Goal: Transaction & Acquisition: Purchase product/service

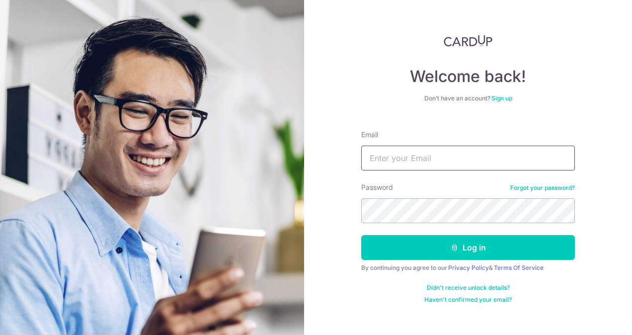
click at [443, 157] on input "Email" at bounding box center [468, 158] width 214 height 25
type input "[EMAIL_ADDRESS][DOMAIN_NAME]"
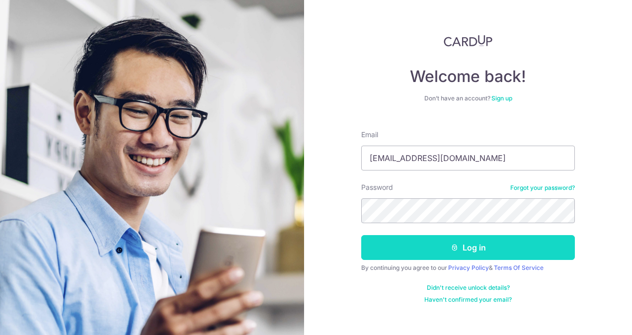
click at [432, 245] on button "Log in" at bounding box center [468, 247] width 214 height 25
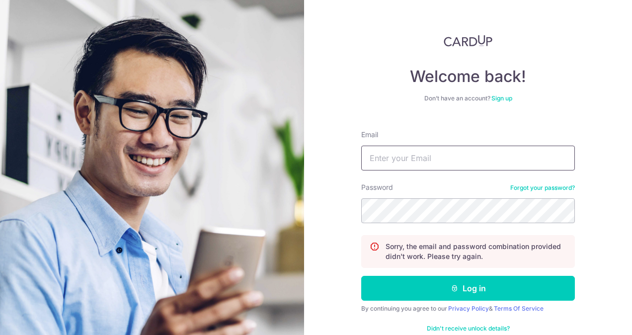
click at [391, 168] on input "Email" at bounding box center [468, 158] width 214 height 25
type input "[EMAIL_ADDRESS][DOMAIN_NAME]"
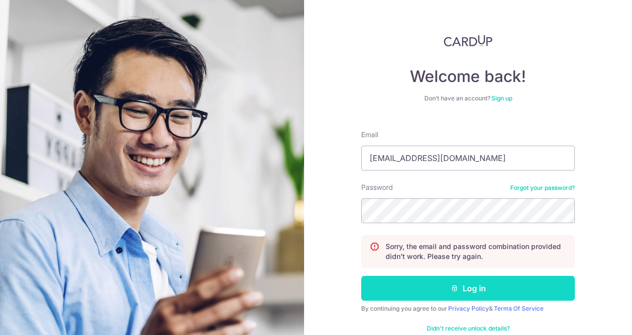
click at [426, 278] on button "Log in" at bounding box center [468, 288] width 214 height 25
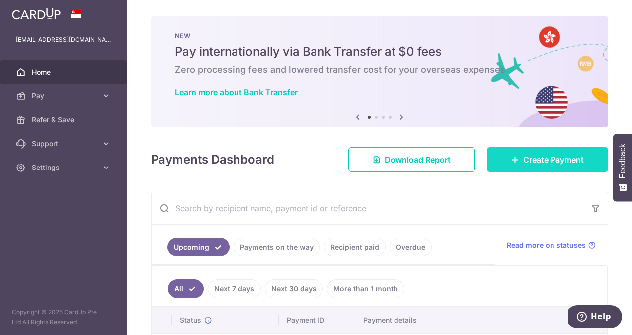
click at [515, 160] on link "Create Payment" at bounding box center [547, 159] width 121 height 25
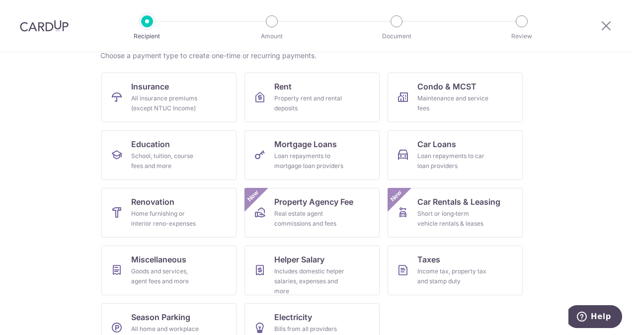
scroll to position [109, 0]
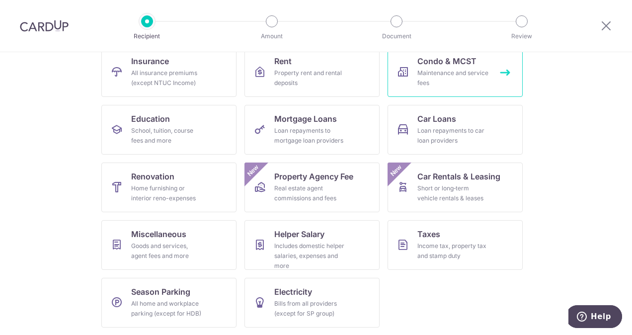
click at [477, 75] on div "Maintenance and service fees" at bounding box center [454, 78] width 72 height 20
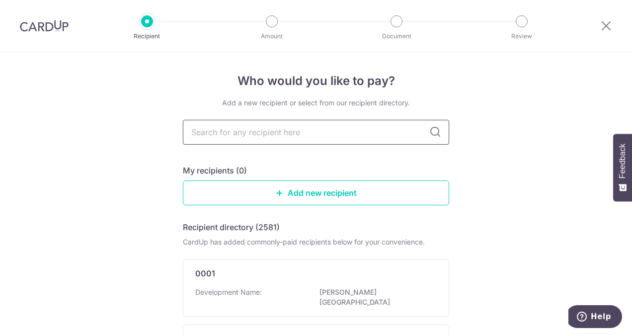
click at [340, 132] on input "text" at bounding box center [316, 132] width 267 height 25
click at [354, 135] on input "text" at bounding box center [316, 132] width 267 height 25
click at [432, 136] on icon at bounding box center [436, 132] width 12 height 12
click at [436, 131] on icon at bounding box center [436, 132] width 12 height 12
click at [385, 137] on input "text" at bounding box center [316, 132] width 267 height 25
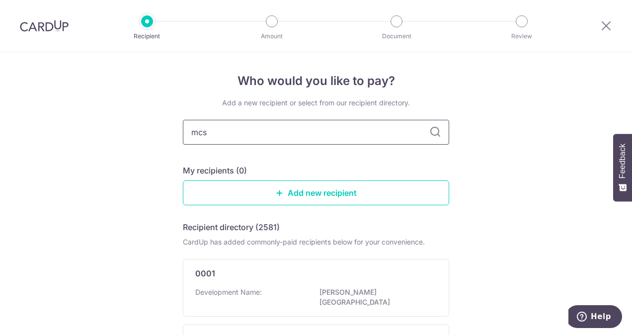
type input "mcst"
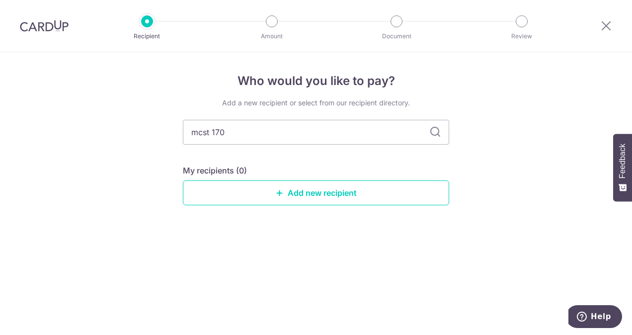
type input "mcst 1705"
click at [431, 131] on icon at bounding box center [436, 132] width 12 height 12
click at [432, 136] on icon at bounding box center [436, 132] width 12 height 12
click at [341, 193] on link "Add new recipient" at bounding box center [316, 192] width 267 height 25
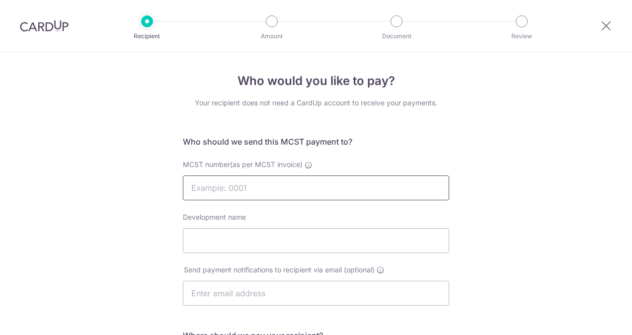
click at [256, 189] on input "MCST number(as per MCST invoice)" at bounding box center [316, 188] width 267 height 25
type input "C"
type input "MCST1705"
click at [258, 240] on input "Development name" at bounding box center [316, 240] width 267 height 25
type input "Eastwind Mansions"
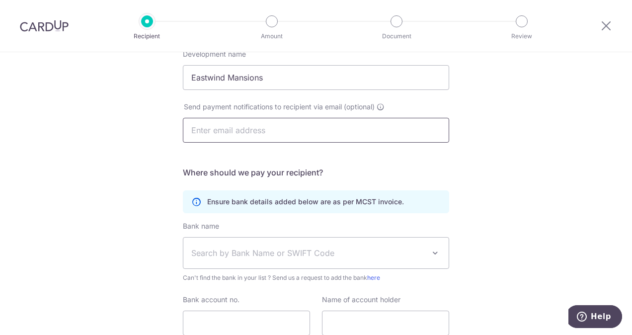
scroll to position [199, 0]
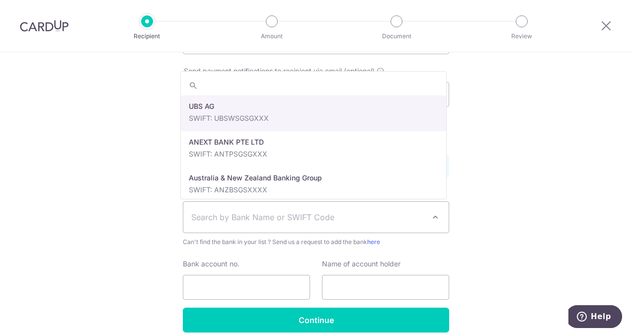
click at [280, 218] on span "Search by Bank Name or SWIFT Code" at bounding box center [308, 217] width 234 height 12
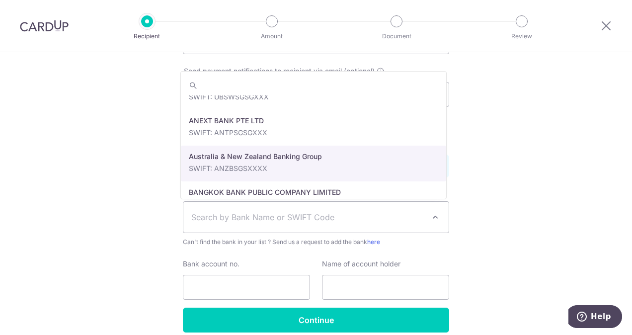
scroll to position [0, 0]
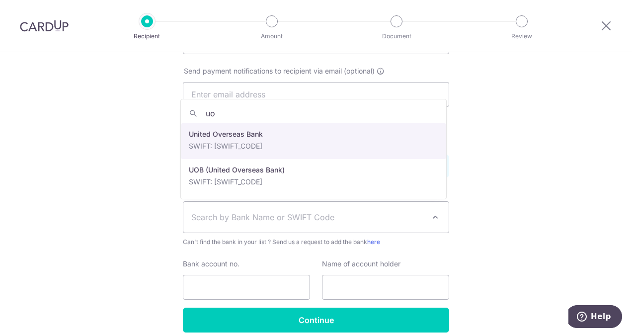
type input "uo"
select select "23668"
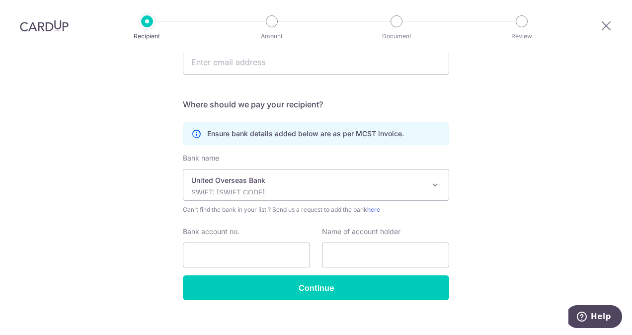
scroll to position [242, 0]
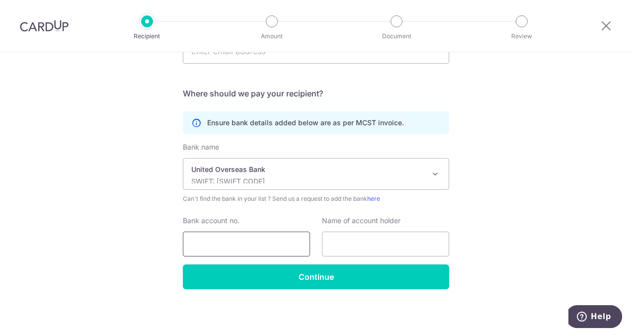
click at [264, 247] on input "Bank account no." at bounding box center [246, 244] width 127 height 25
type input "9113446923"
click at [361, 248] on input "text" at bounding box center [385, 244] width 127 height 25
type input "MCST 1705"
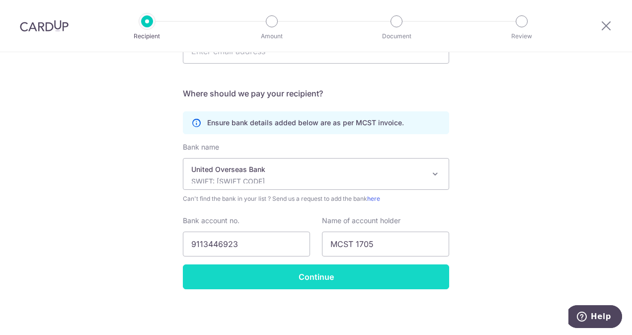
click at [367, 278] on input "Continue" at bounding box center [316, 277] width 267 height 25
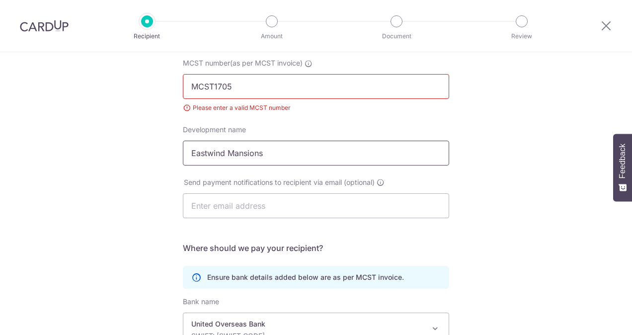
scroll to position [53, 0]
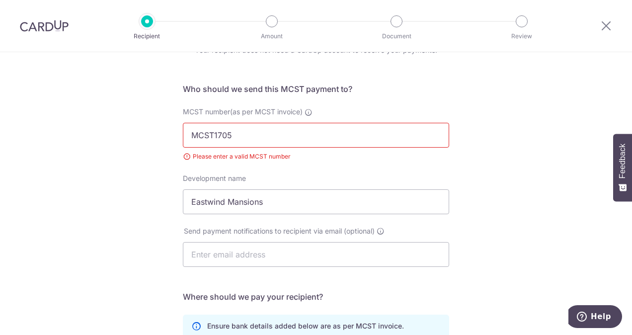
click at [212, 139] on input "MCST1705" at bounding box center [316, 135] width 267 height 25
type input "MCST 1705"
click at [484, 185] on div "Who would you like to pay? Your recipient does not need a CardUp account to rec…" at bounding box center [316, 270] width 632 height 540
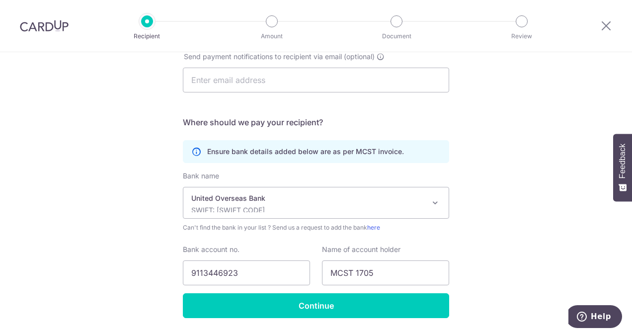
scroll to position [256, 0]
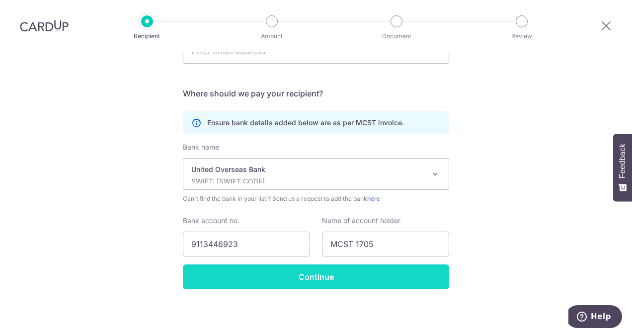
click at [378, 277] on input "Continue" at bounding box center [316, 277] width 267 height 25
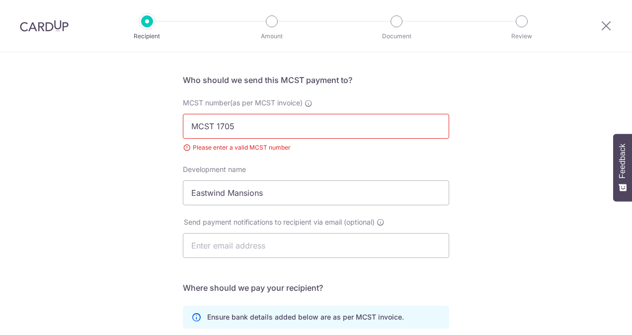
scroll to position [53, 0]
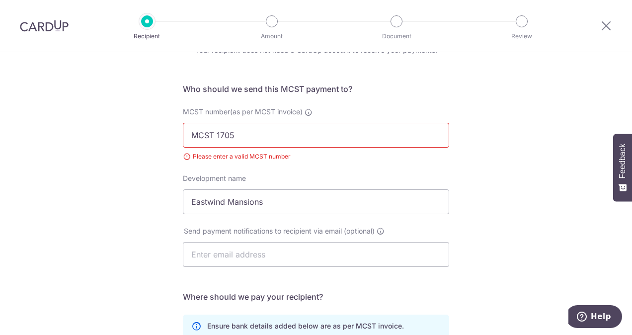
click at [281, 136] on input "MCST 1705" at bounding box center [316, 135] width 267 height 25
click at [294, 144] on input "MCST 1705" at bounding box center [316, 135] width 267 height 25
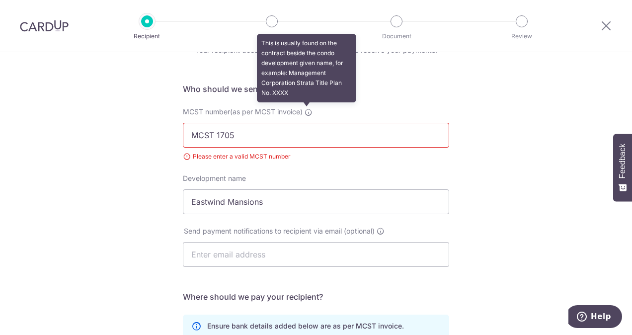
click at [307, 112] on icon at bounding box center [309, 112] width 8 height 8
click at [307, 123] on input "MCST 1705" at bounding box center [316, 135] width 267 height 25
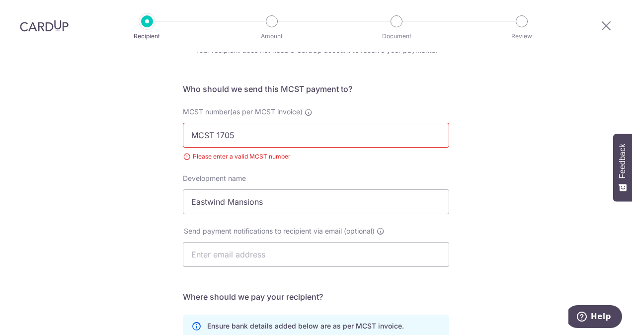
click at [300, 117] on div "MCST number(as per MCST invoice) MCST 1705 Please enter a valid MCST number" at bounding box center [316, 134] width 267 height 55
drag, startPoint x: 292, startPoint y: 117, endPoint x: 165, endPoint y: 135, distance: 128.1
click at [167, 134] on div "Who would you like to pay? Your recipient does not need a CardUp account to rec…" at bounding box center [316, 270] width 632 height 540
drag, startPoint x: 270, startPoint y: 139, endPoint x: 169, endPoint y: 148, distance: 101.4
click at [169, 148] on div "Who would you like to pay? Your recipient does not need a CardUp account to rec…" at bounding box center [316, 270] width 632 height 540
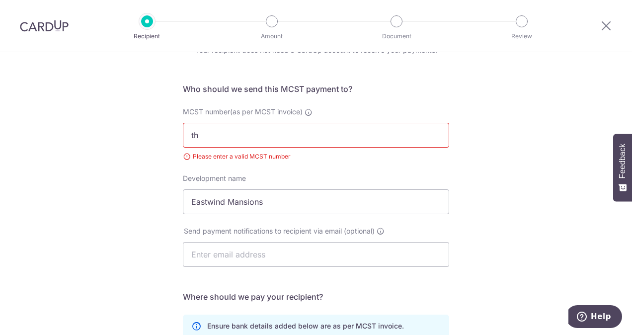
type input "t"
type input "R"
type input "The Management Corporation Strata Title Plan No 1705"
click at [421, 160] on div "MCST number(as per MCST invoice) The Management Corporation Strata Title Plan N…" at bounding box center [316, 140] width 278 height 67
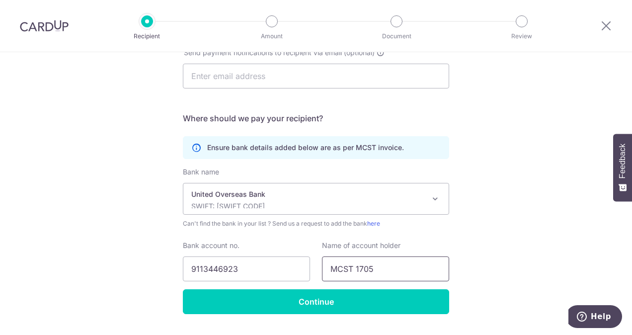
scroll to position [256, 0]
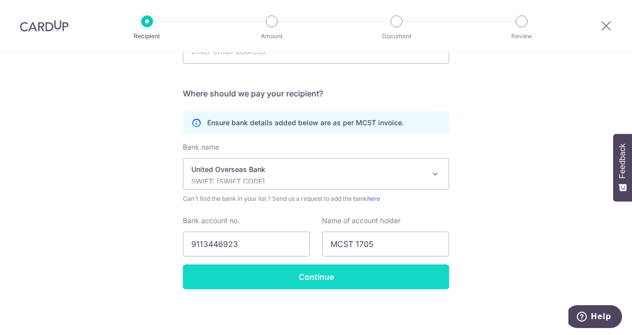
click at [391, 286] on input "Continue" at bounding box center [316, 277] width 267 height 25
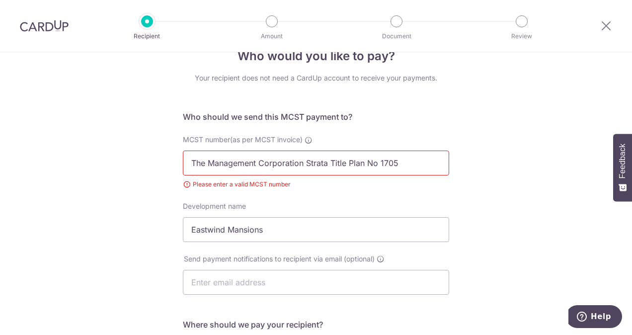
scroll to position [3, 0]
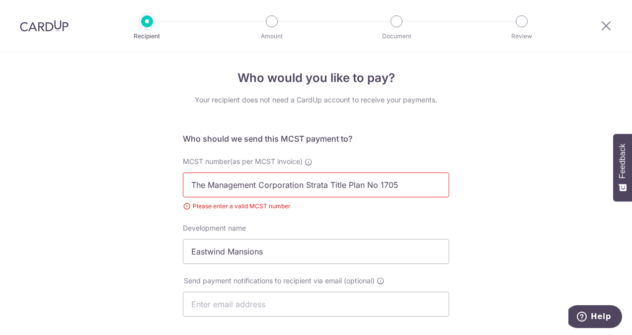
click at [416, 185] on input "The Management Corporation Strata Title Plan No 1705" at bounding box center [316, 185] width 267 height 25
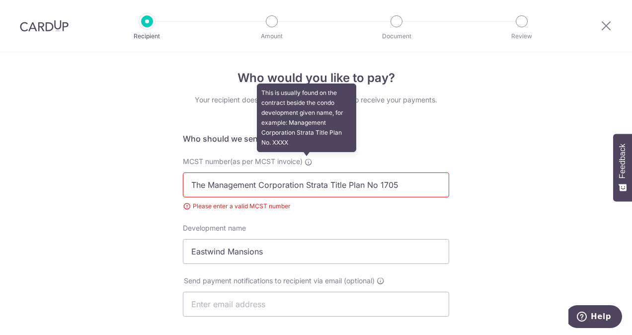
click at [306, 160] on icon at bounding box center [309, 162] width 8 height 8
click at [306, 173] on input "The Management Corporation Strata Title Plan No 1705" at bounding box center [316, 185] width 267 height 25
click at [311, 161] on icon at bounding box center [309, 162] width 8 height 8
click at [311, 173] on input "The Management Corporation Strata Title Plan No 1705" at bounding box center [316, 185] width 267 height 25
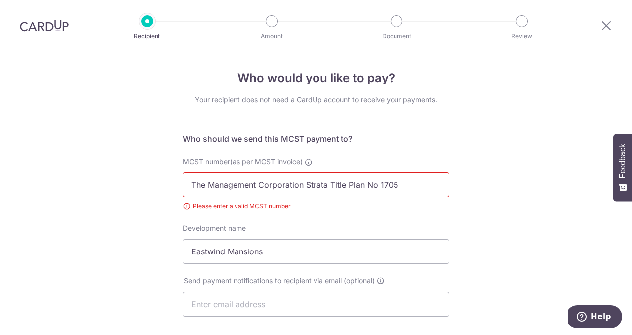
drag, startPoint x: 205, startPoint y: 184, endPoint x: 174, endPoint y: 184, distance: 31.8
click at [174, 184] on div "Who would you like to pay? Your recipient does not need a CardUp account to rec…" at bounding box center [316, 319] width 632 height 540
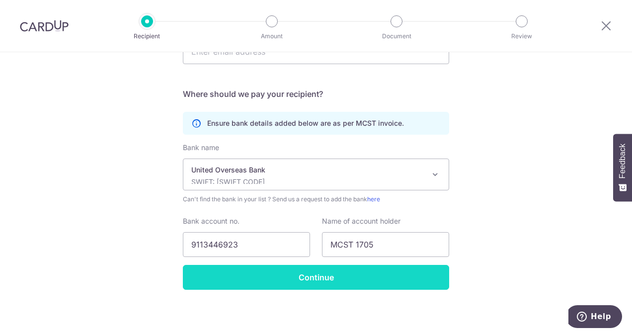
scroll to position [256, 0]
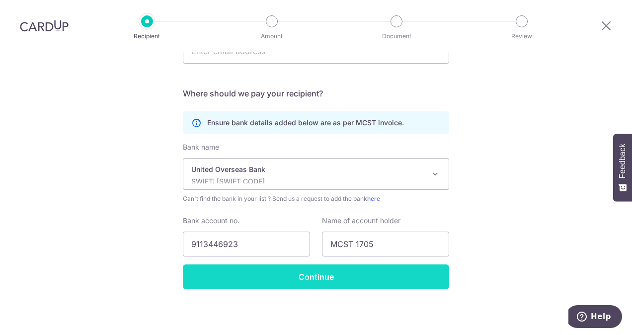
type input "Management Corporation Strata Title Plan No 1705"
click at [348, 281] on input "Continue" at bounding box center [316, 277] width 267 height 25
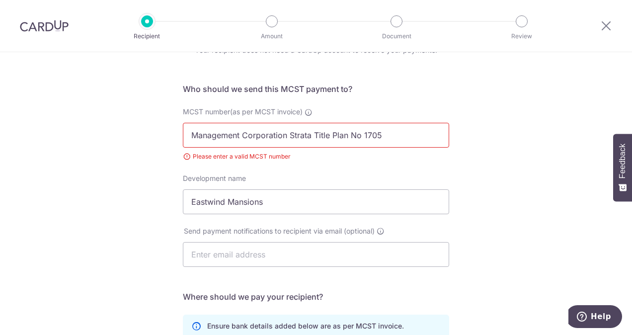
click at [393, 135] on input "Management Corporation Strata Title Plan No 1705" at bounding box center [316, 135] width 267 height 25
click at [286, 111] on span "MCST number(as per MCST invoice)" at bounding box center [243, 111] width 120 height 8
click at [286, 123] on input "Management Corporation Strata Title Plan No 1705" at bounding box center [316, 135] width 267 height 25
type input "Management Corporation Strata Title Plan No 1705 c/o Tri Property Asset Managem…"
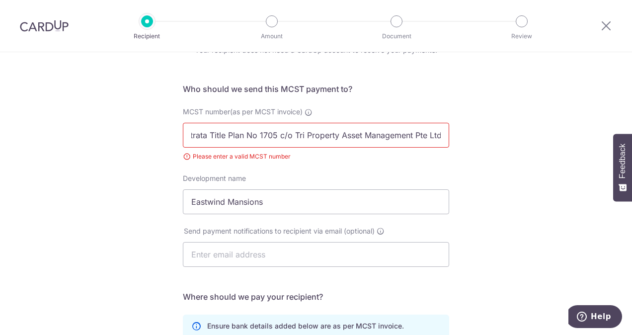
click at [520, 223] on div "Who would you like to pay? Your recipient does not need a CardUp account to rec…" at bounding box center [316, 270] width 632 height 540
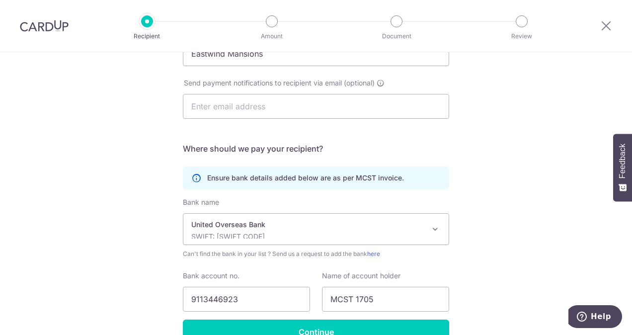
scroll to position [252, 0]
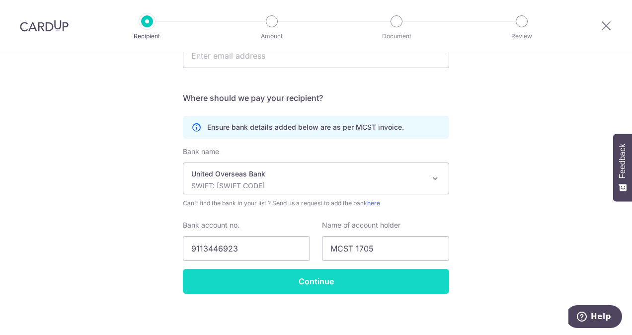
click at [364, 270] on input "Continue" at bounding box center [316, 281] width 267 height 25
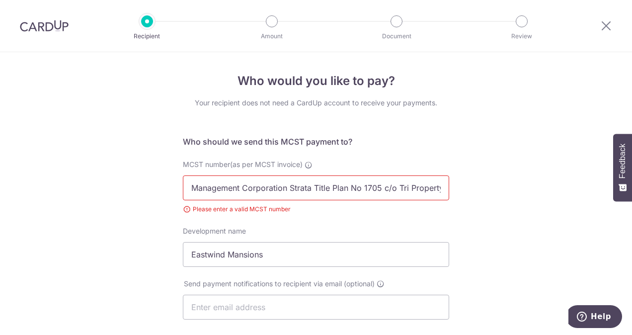
click at [280, 167] on span "MCST number(as per MCST invoice)" at bounding box center [243, 164] width 120 height 8
click at [280, 176] on input "Management Corporation Strata Title Plan No 1705 c/o Tri Property Asset Managem…" at bounding box center [316, 188] width 267 height 25
drag, startPoint x: 305, startPoint y: 165, endPoint x: 331, endPoint y: 171, distance: 26.5
click at [331, 171] on div "MCST number(as per MCST invoice) Management Corporation Strata Title Plan No 17…" at bounding box center [316, 187] width 267 height 55
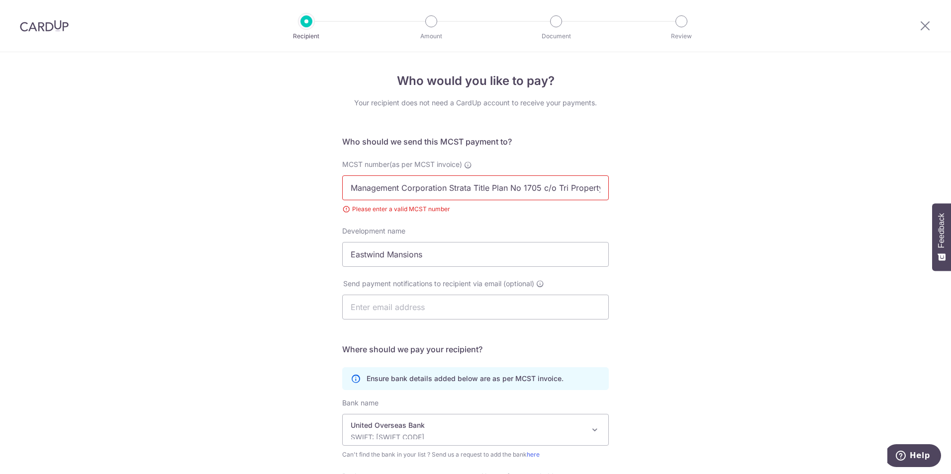
click at [484, 183] on input "Management Corporation Strata Title Plan No 1705 c/o Tri Property Asset Managem…" at bounding box center [475, 188] width 267 height 25
drag, startPoint x: 602, startPoint y: 190, endPoint x: 264, endPoint y: 189, distance: 337.6
click at [264, 189] on div "Who would you like to pay? Your recipient does not need a CardUp account to rec…" at bounding box center [475, 322] width 951 height 540
type input "Asset Management Pte Ltd"
drag, startPoint x: 467, startPoint y: 191, endPoint x: 280, endPoint y: 192, distance: 187.0
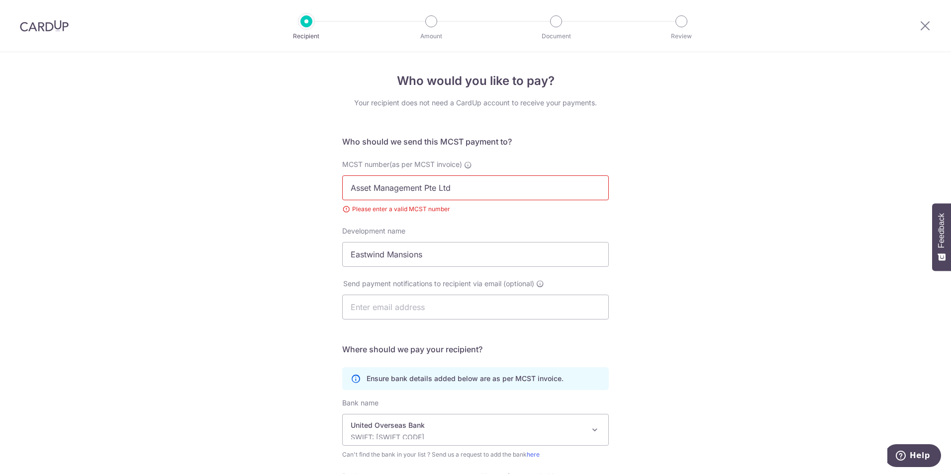
click at [280, 192] on div "Who would you like to pay? Your recipient does not need a CardUp account to rec…" at bounding box center [475, 322] width 951 height 540
type input "1705"
click at [632, 260] on div "Who would you like to pay? Your recipient does not need a CardUp account to rec…" at bounding box center [475, 322] width 951 height 540
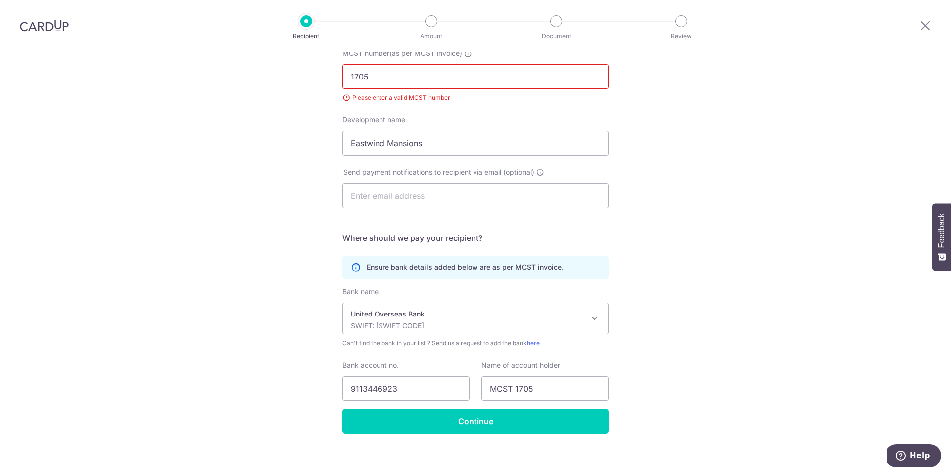
scroll to position [118, 0]
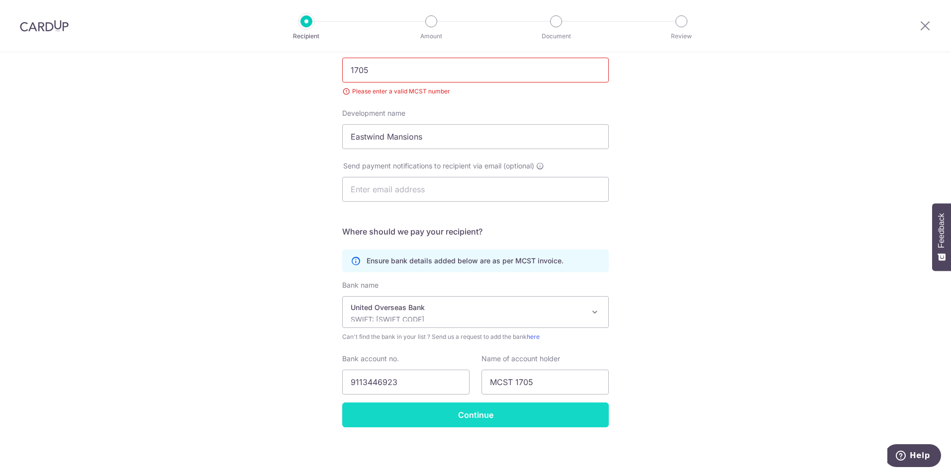
click at [477, 335] on input "Continue" at bounding box center [475, 415] width 267 height 25
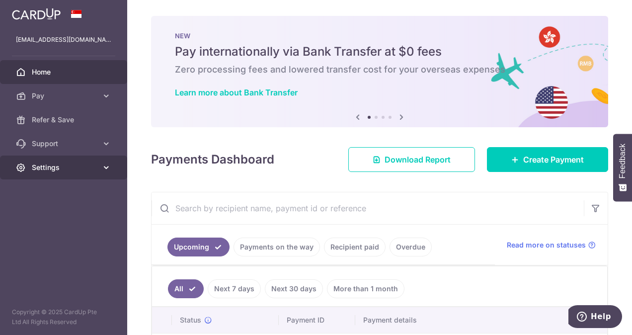
click at [94, 169] on span "Settings" at bounding box center [65, 168] width 66 height 10
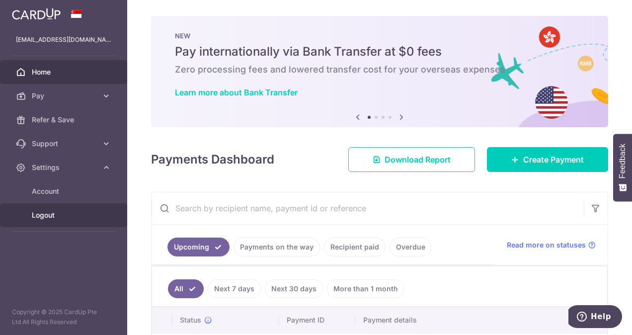
click at [70, 216] on span "Logout" at bounding box center [65, 215] width 66 height 10
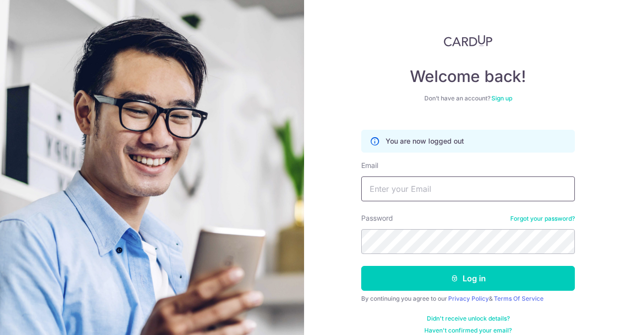
click at [399, 193] on input "Email" at bounding box center [468, 189] width 214 height 25
type input "[EMAIL_ADDRESS][DOMAIN_NAME]"
click at [361, 266] on button "Log in" at bounding box center [468, 278] width 214 height 25
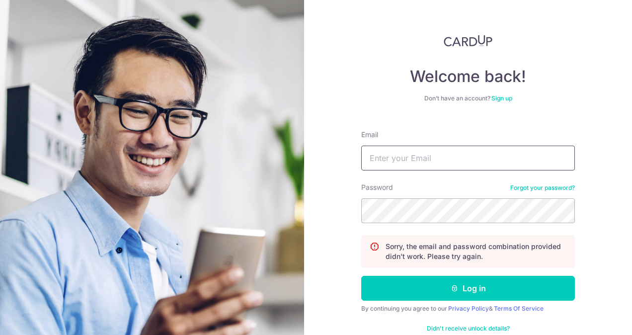
click at [409, 157] on input "Email" at bounding box center [468, 158] width 214 height 25
type input "[EMAIL_ADDRESS][DOMAIN_NAME]"
click at [361, 276] on button "Log in" at bounding box center [468, 288] width 214 height 25
